Goal: Find contact information: Find contact information

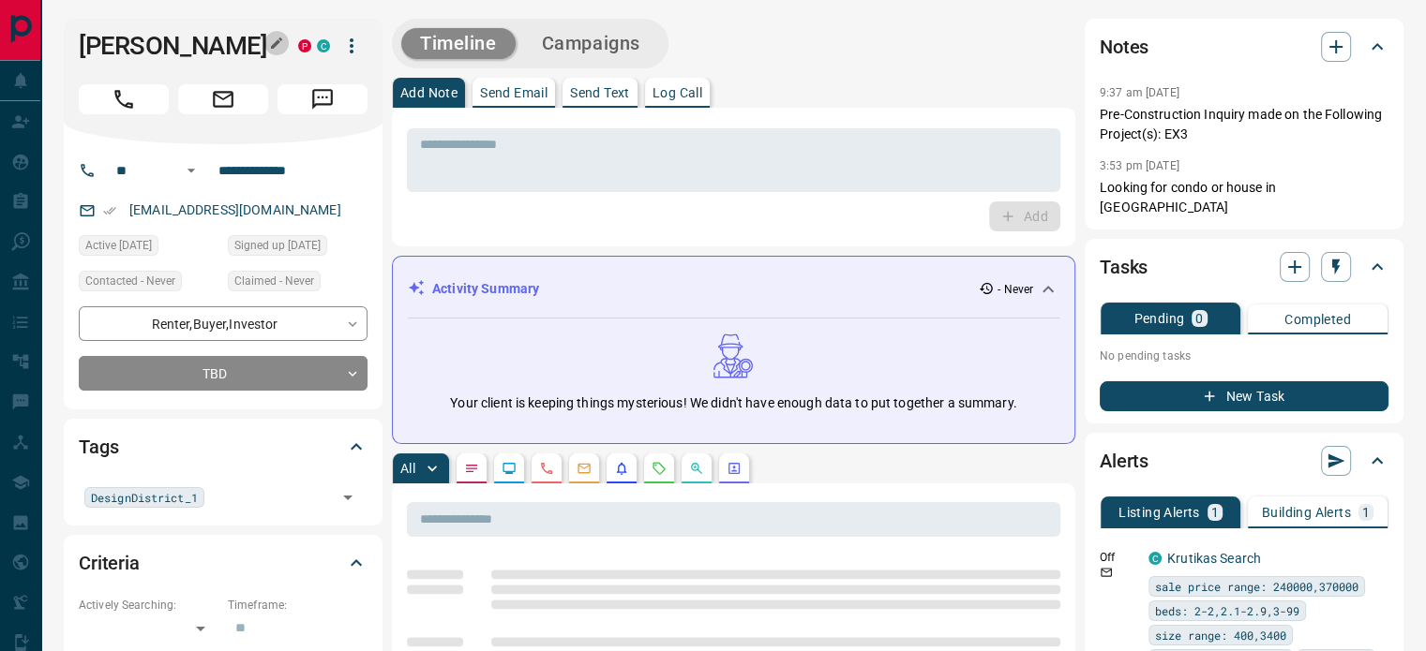
click at [275, 48] on icon "button" at bounding box center [276, 43] width 15 height 15
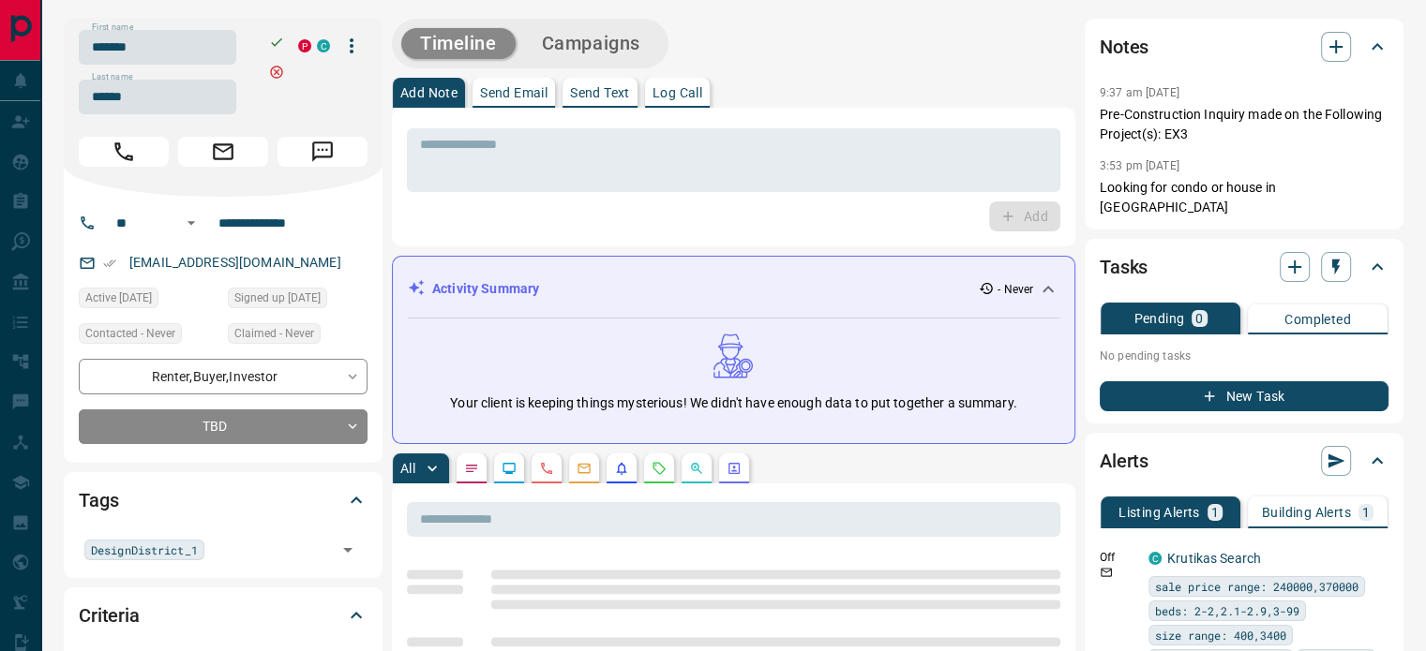
click at [213, 52] on input "*******" at bounding box center [157, 47] width 157 height 35
click at [157, 104] on input "******" at bounding box center [157, 97] width 157 height 35
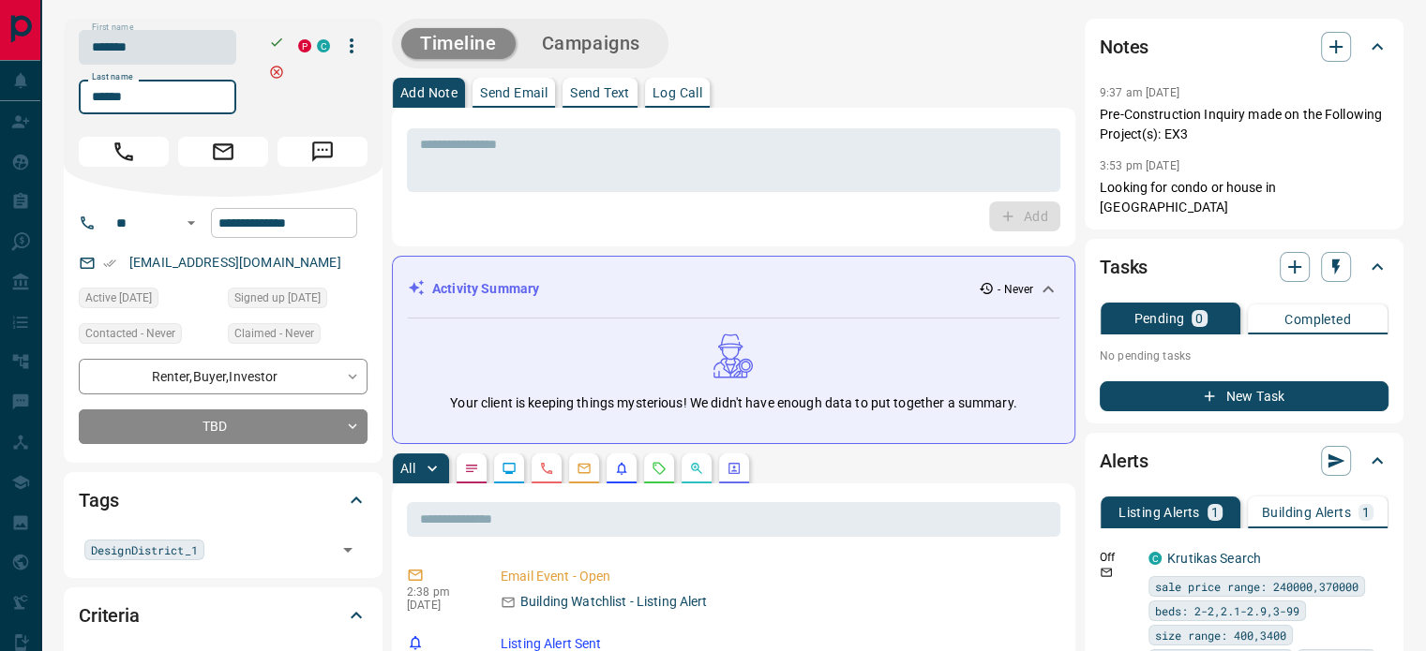
click at [281, 213] on input "**********" at bounding box center [284, 223] width 146 height 30
copy link "[EMAIL_ADDRESS][DOMAIN_NAME]"
drag, startPoint x: 282, startPoint y: 265, endPoint x: 127, endPoint y: 261, distance: 155.6
click at [127, 261] on div "[EMAIL_ADDRESS][DOMAIN_NAME]" at bounding box center [223, 262] width 289 height 31
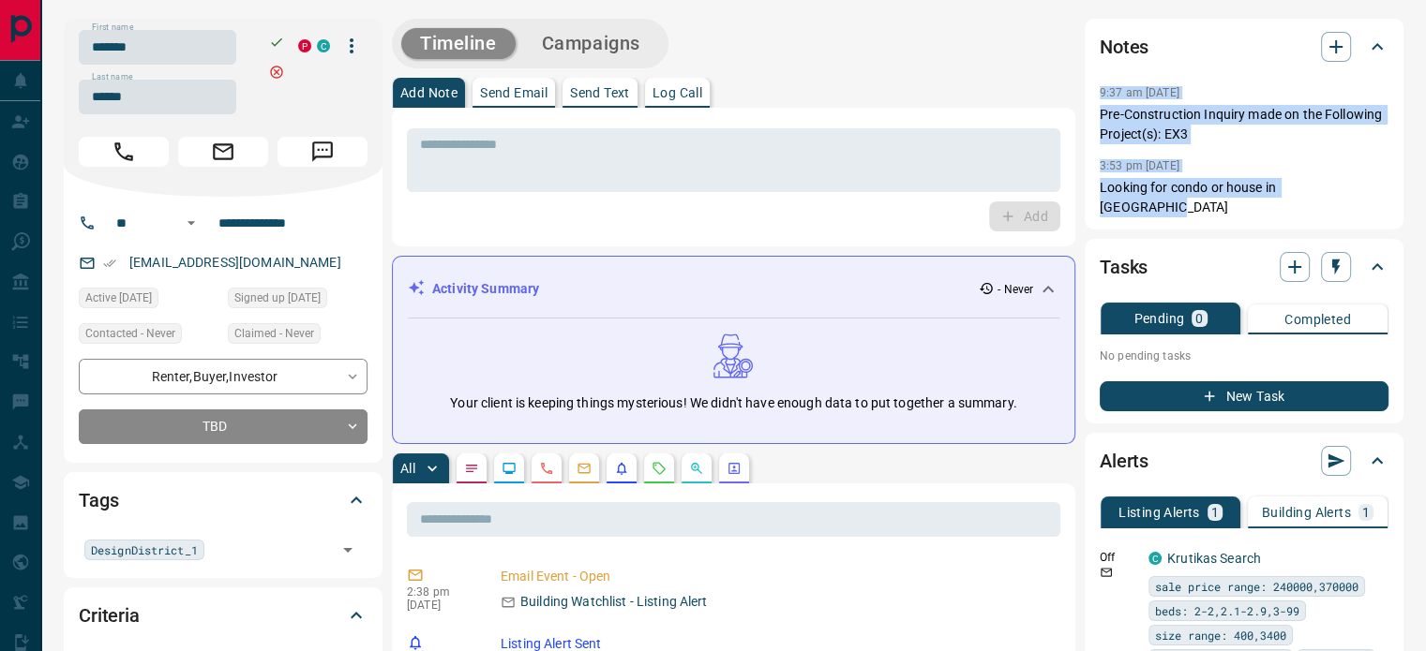
copy div "9:37 am [DATE] Pin Pre-Construction Inquiry made on the Following Project(s): E…"
drag, startPoint x: 1351, startPoint y: 187, endPoint x: 1091, endPoint y: 85, distance: 279.0
click at [1091, 85] on div "Notes 9:37 am [DATE] Pre-Construction Inquiry made on the Following Project(s):…" at bounding box center [1243, 124] width 319 height 211
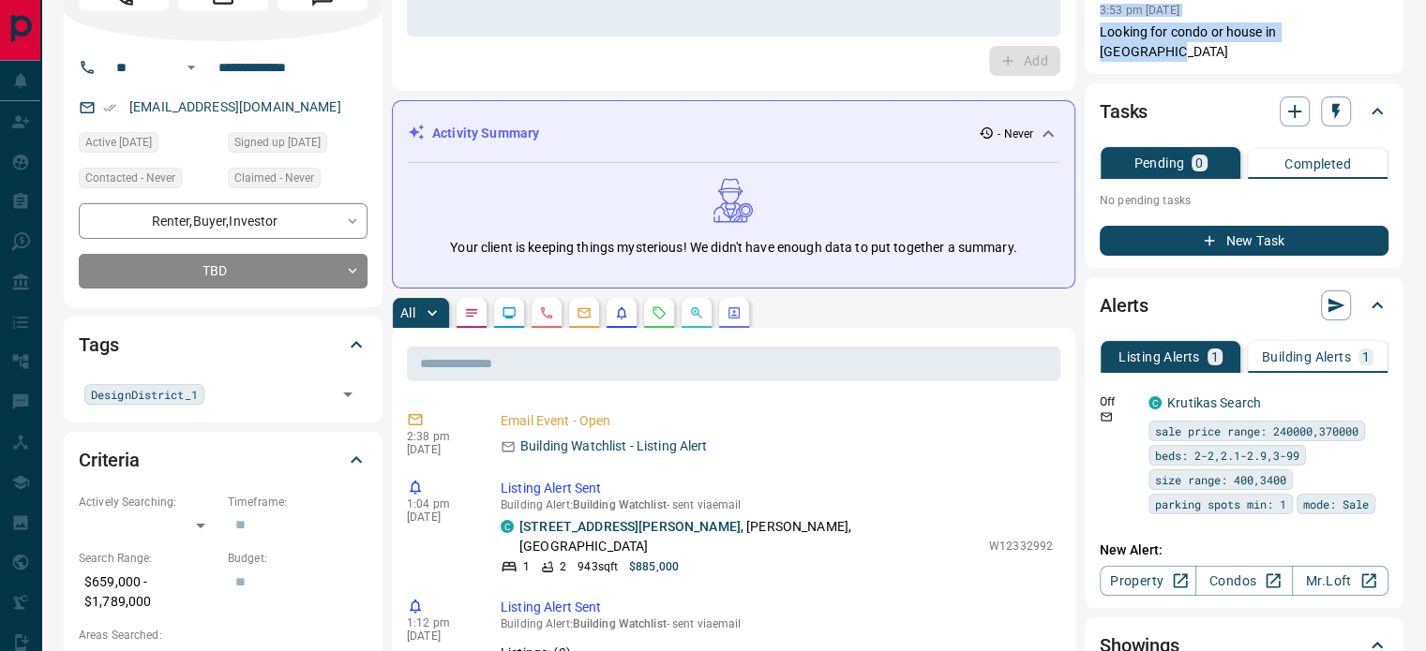
scroll to position [187, 0]
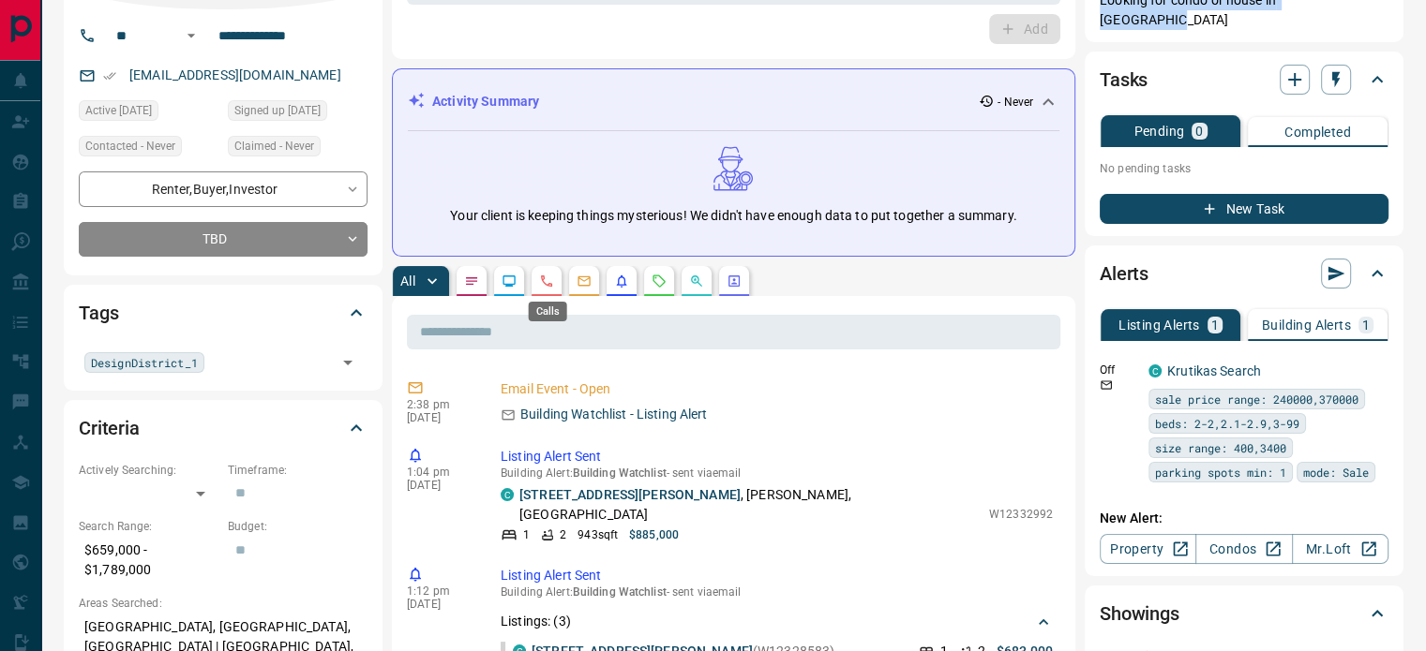
click at [554, 274] on icon "Calls" at bounding box center [546, 281] width 15 height 15
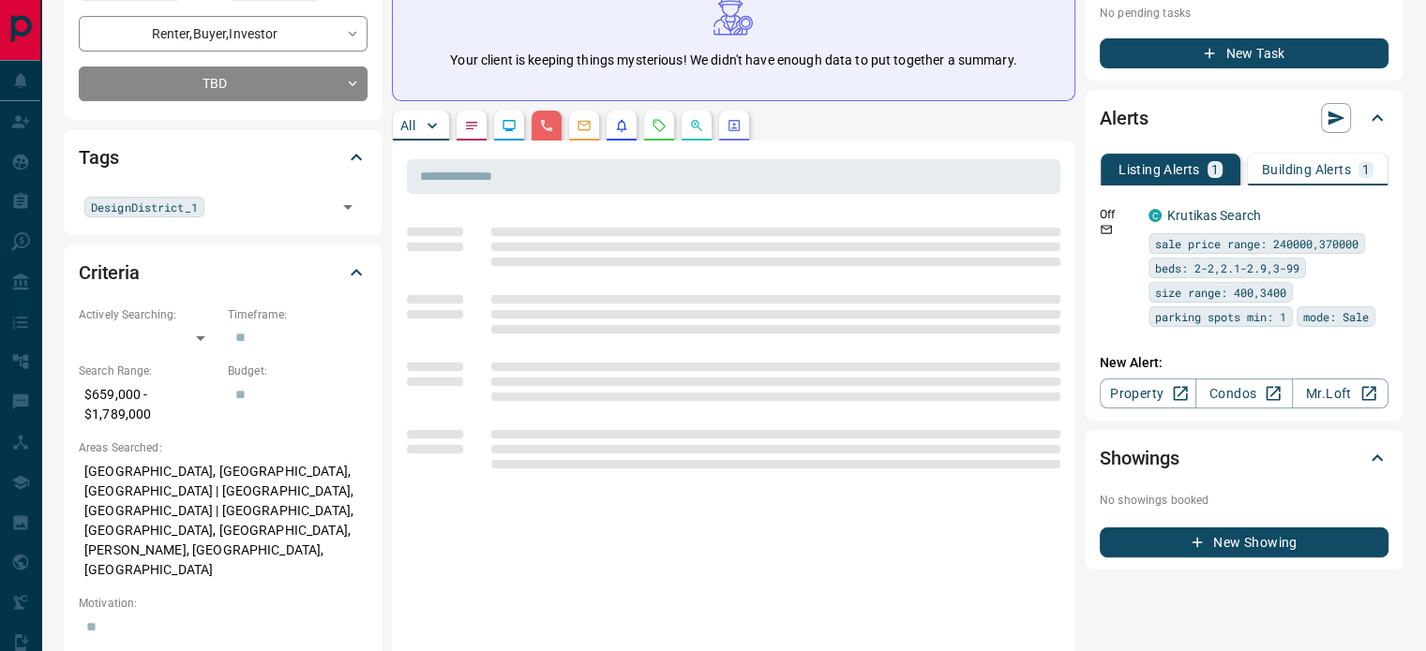
scroll to position [375, 0]
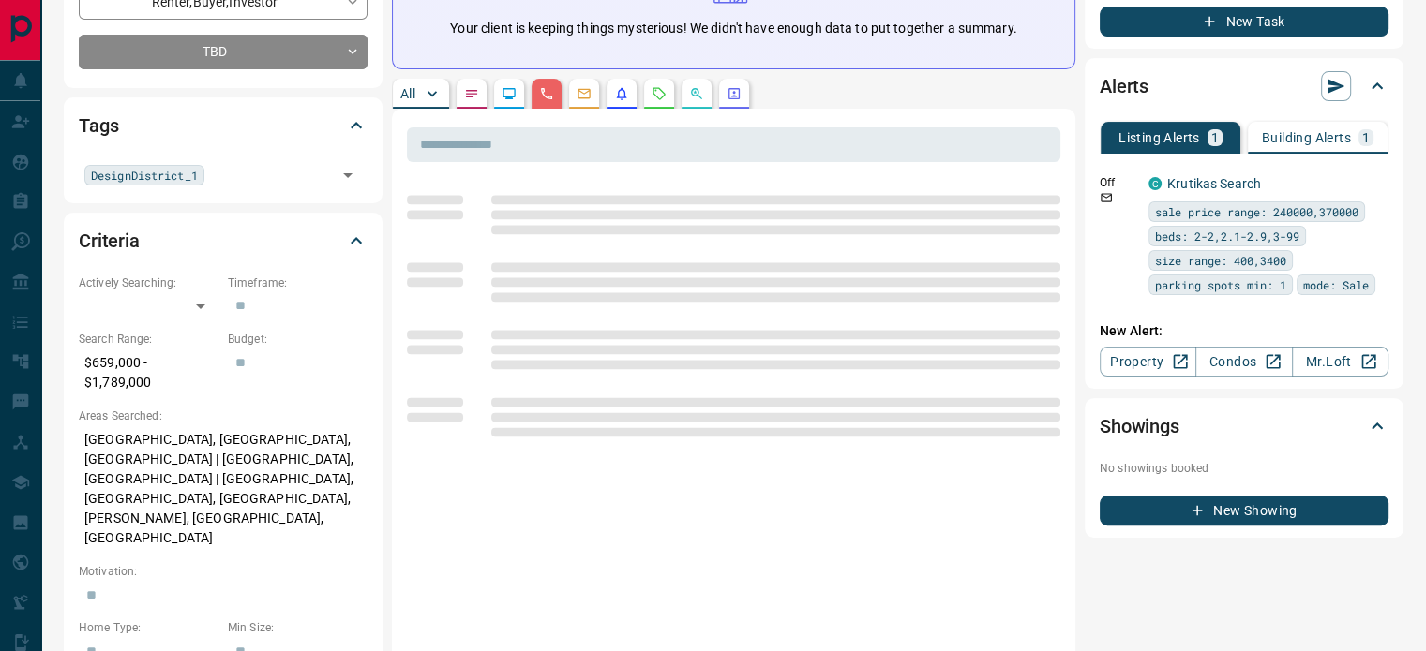
click at [210, 456] on p "[GEOGRAPHIC_DATA], [GEOGRAPHIC_DATA], [GEOGRAPHIC_DATA] | [GEOGRAPHIC_DATA], [G…" at bounding box center [223, 489] width 289 height 129
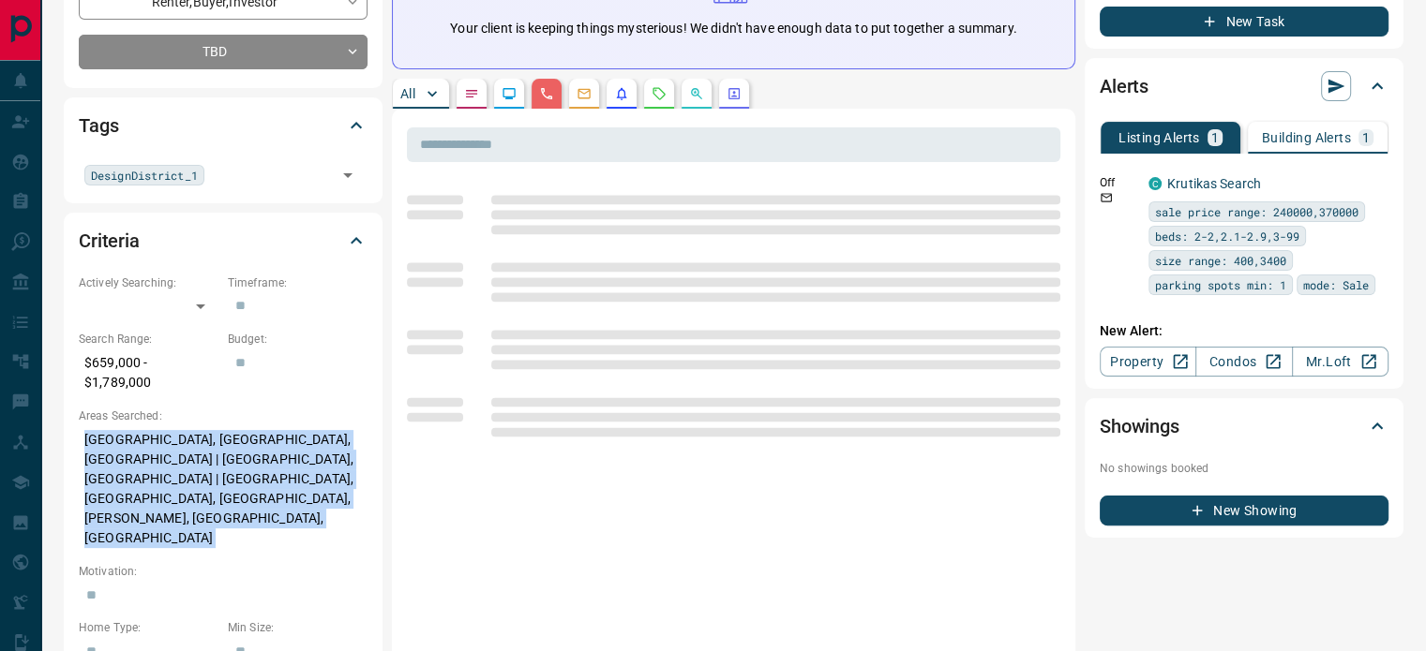
click at [210, 456] on p "[GEOGRAPHIC_DATA], [GEOGRAPHIC_DATA], [GEOGRAPHIC_DATA] | [GEOGRAPHIC_DATA], [G…" at bounding box center [223, 489] width 289 height 129
copy p "[GEOGRAPHIC_DATA], [GEOGRAPHIC_DATA], [GEOGRAPHIC_DATA] | [GEOGRAPHIC_DATA], [G…"
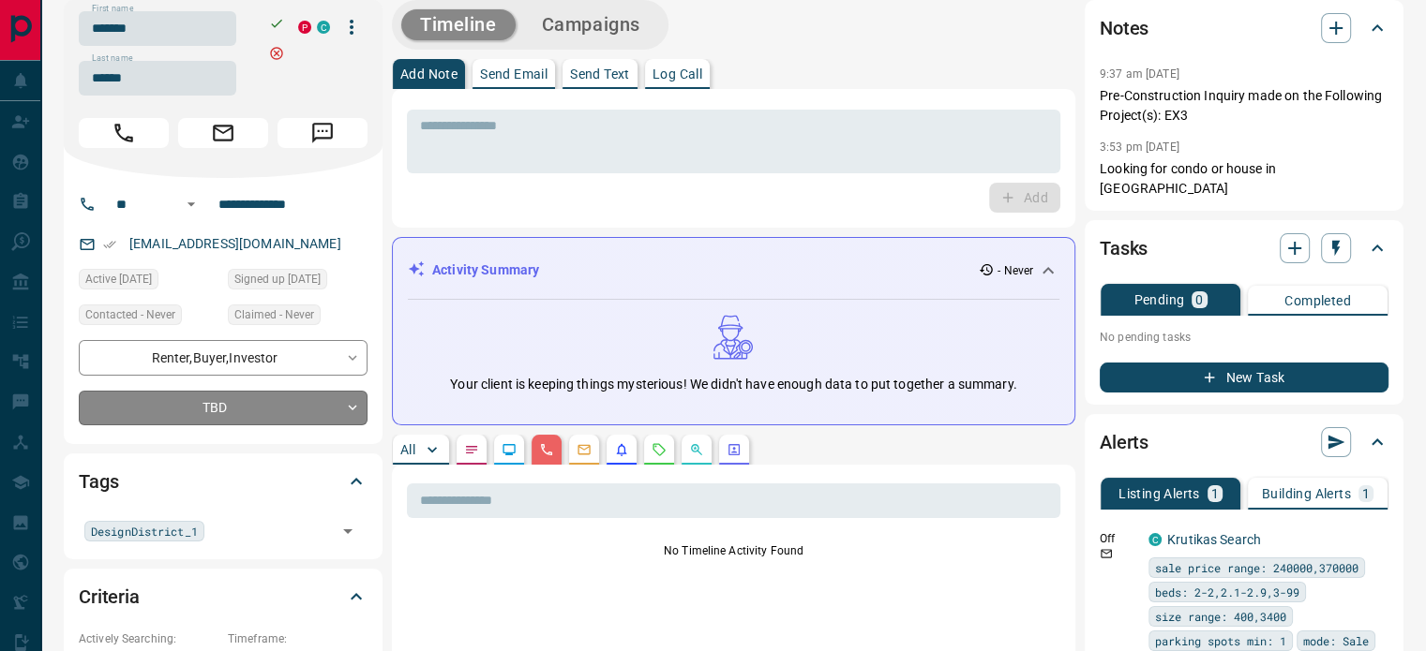
scroll to position [0, 0]
